Goal: Task Accomplishment & Management: Use online tool/utility

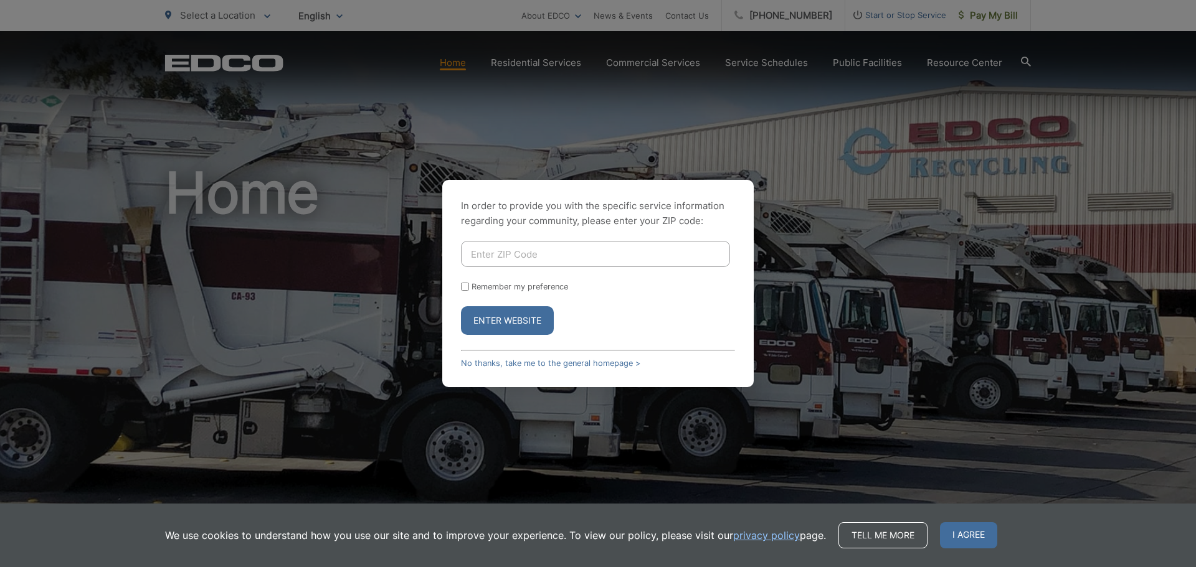
click at [535, 258] on input "Enter ZIP Code" at bounding box center [595, 254] width 269 height 26
type input "91942"
click at [461, 306] on button "Enter Website" at bounding box center [507, 320] width 93 height 29
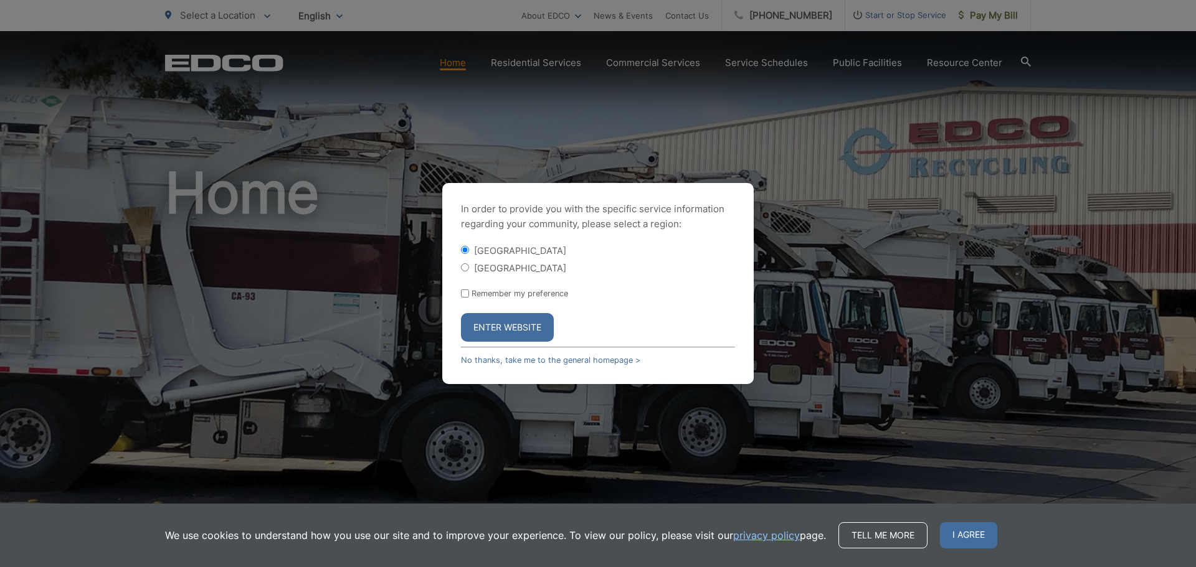
click at [511, 328] on button "Enter Website" at bounding box center [507, 327] width 93 height 29
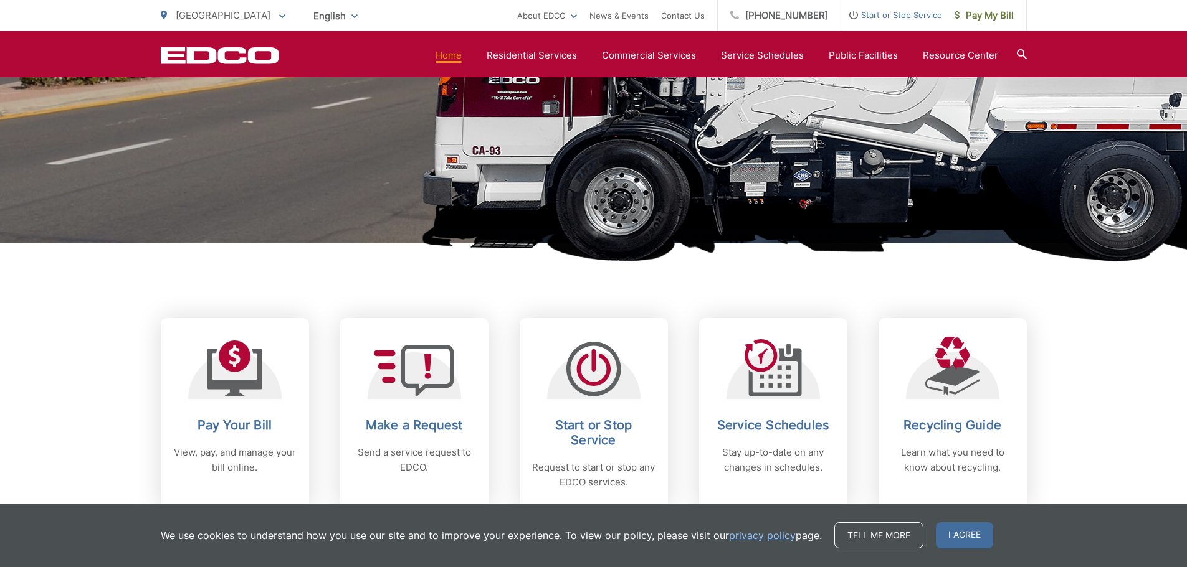
scroll to position [374, 0]
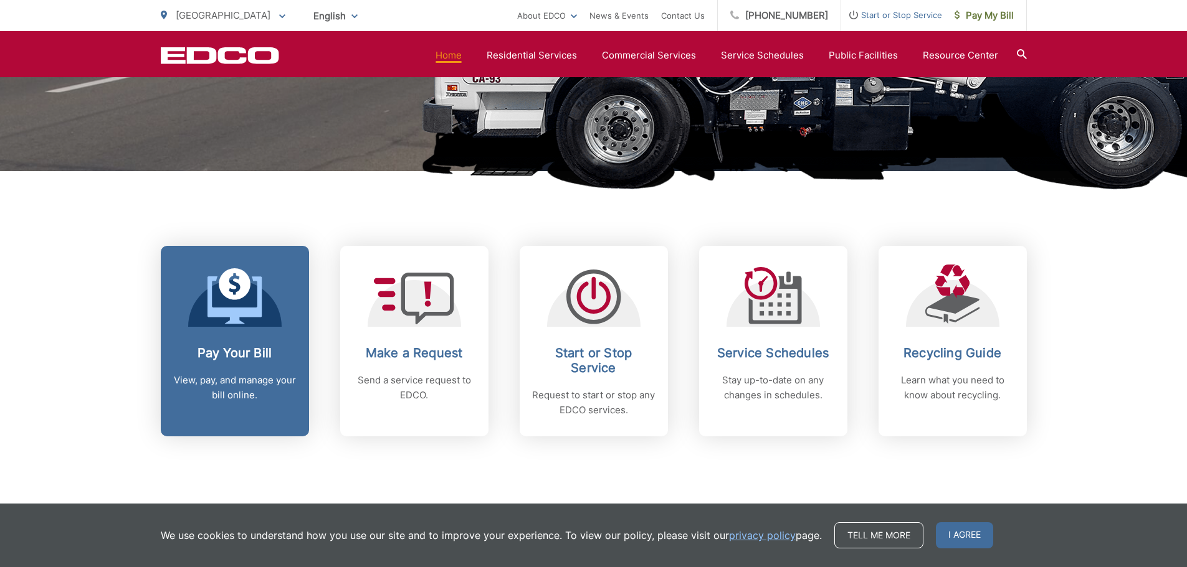
click at [249, 306] on icon at bounding box center [234, 296] width 55 height 56
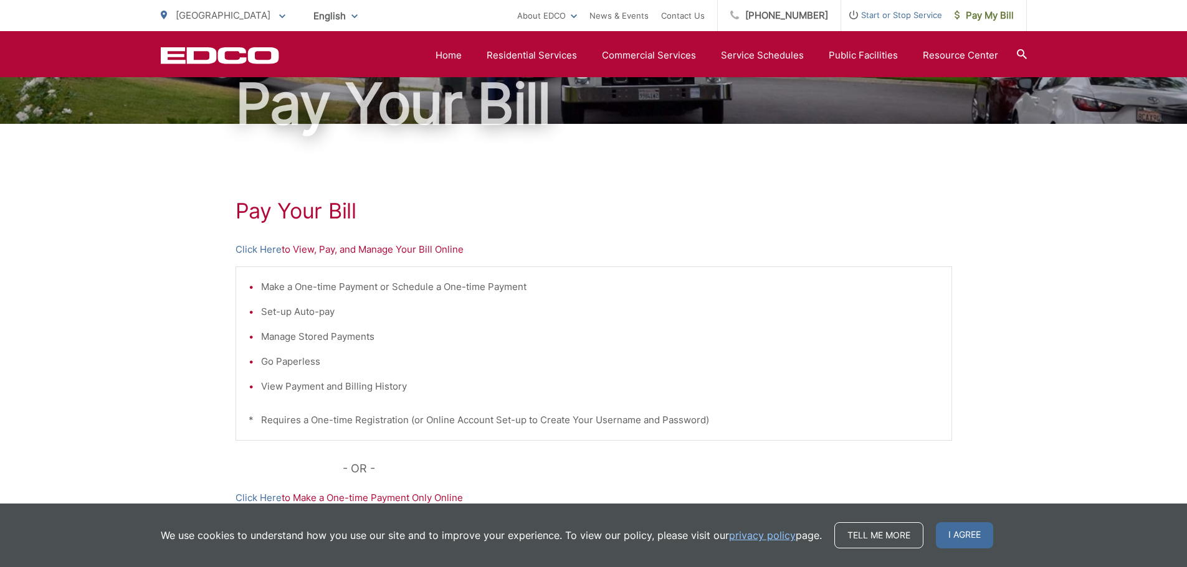
scroll to position [125, 0]
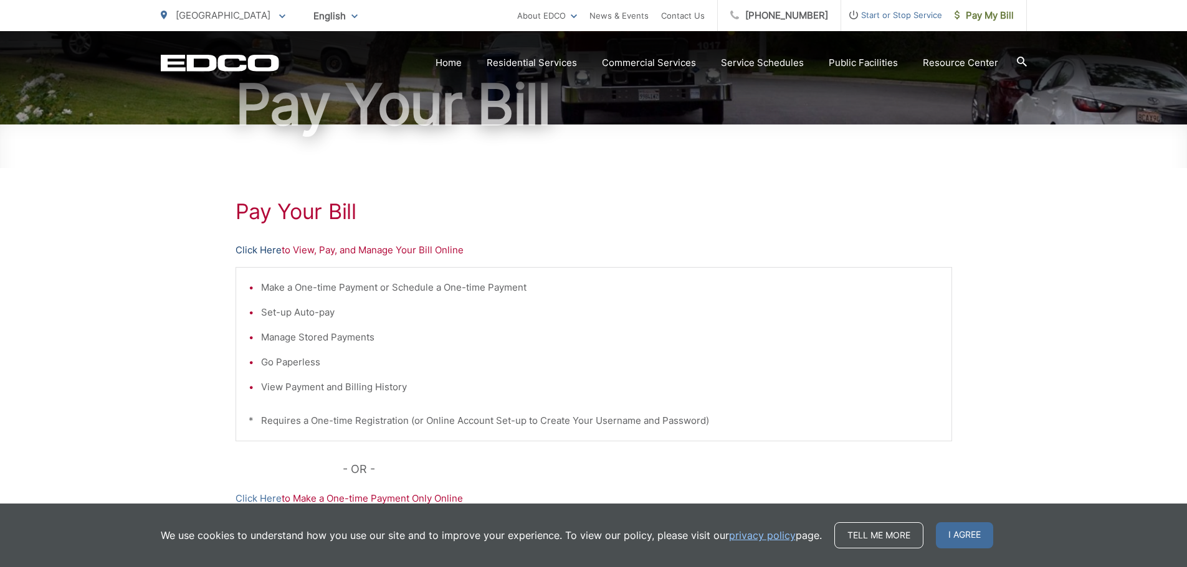
click at [264, 251] on link "Click Here" at bounding box center [258, 250] width 46 height 15
